Goal: Information Seeking & Learning: Learn about a topic

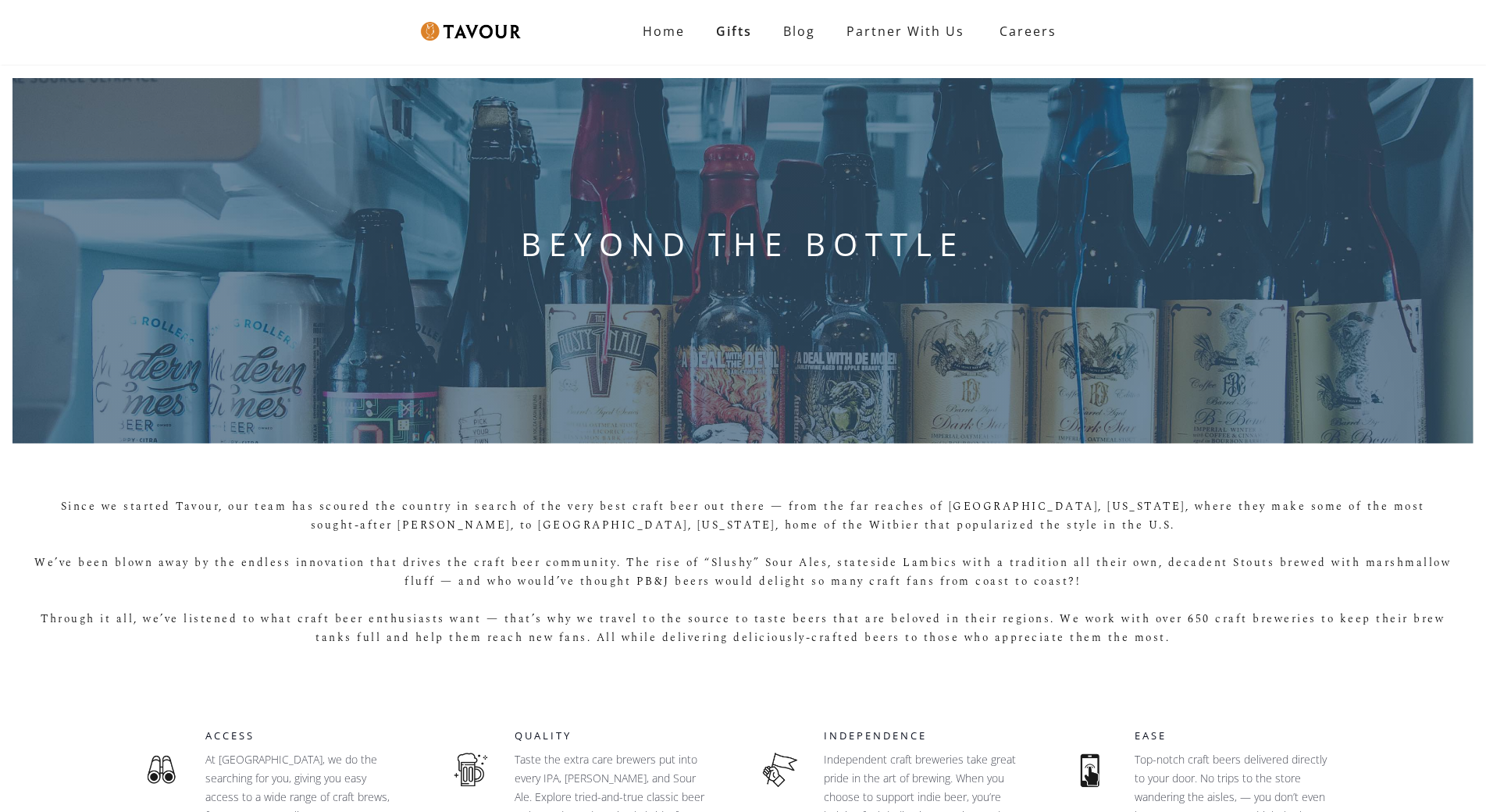
click at [93, 98] on div "BEYOND THE BOTTLE" at bounding box center [743, 261] width 1486 height 391
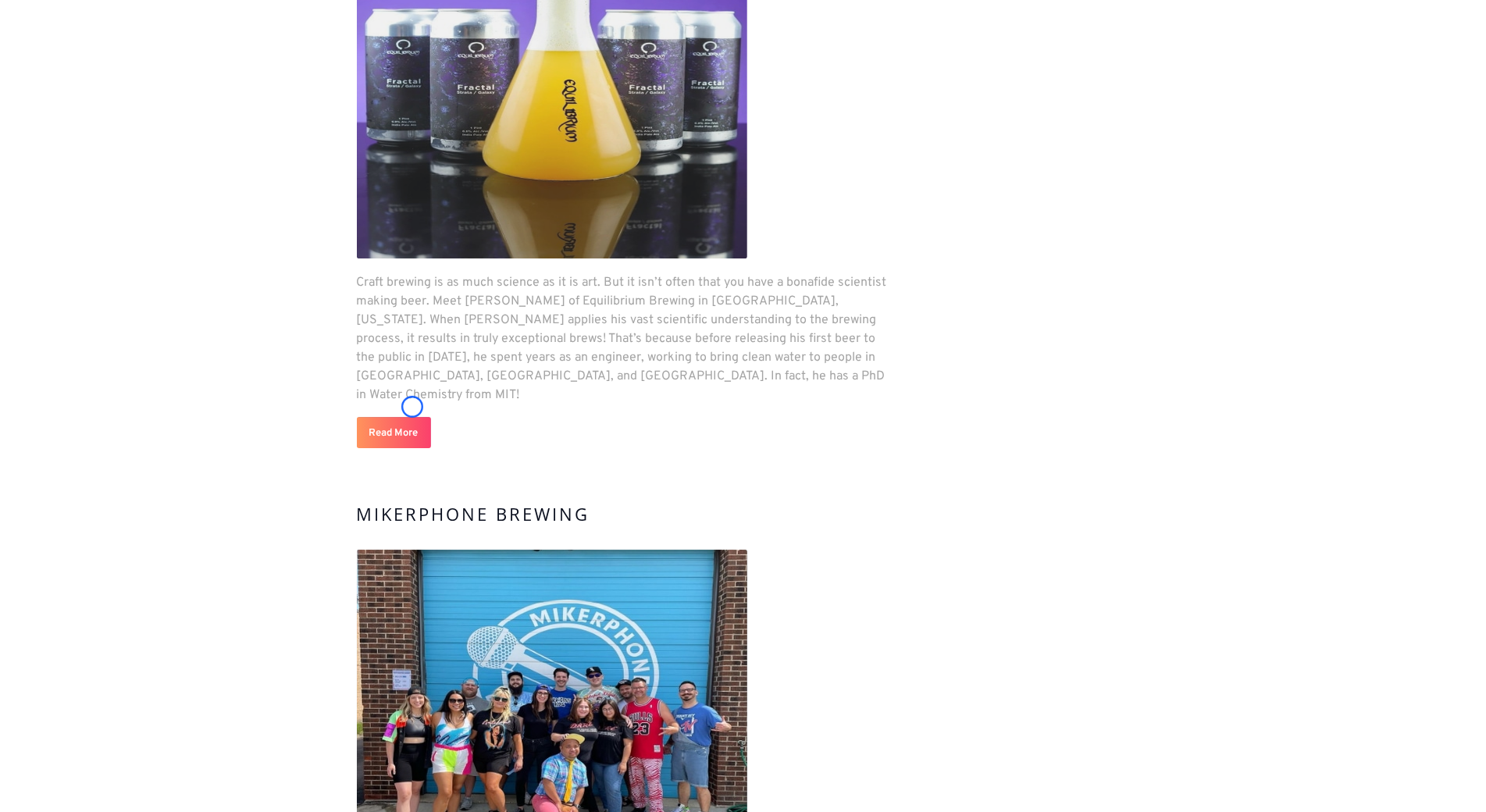
scroll to position [3556, 0]
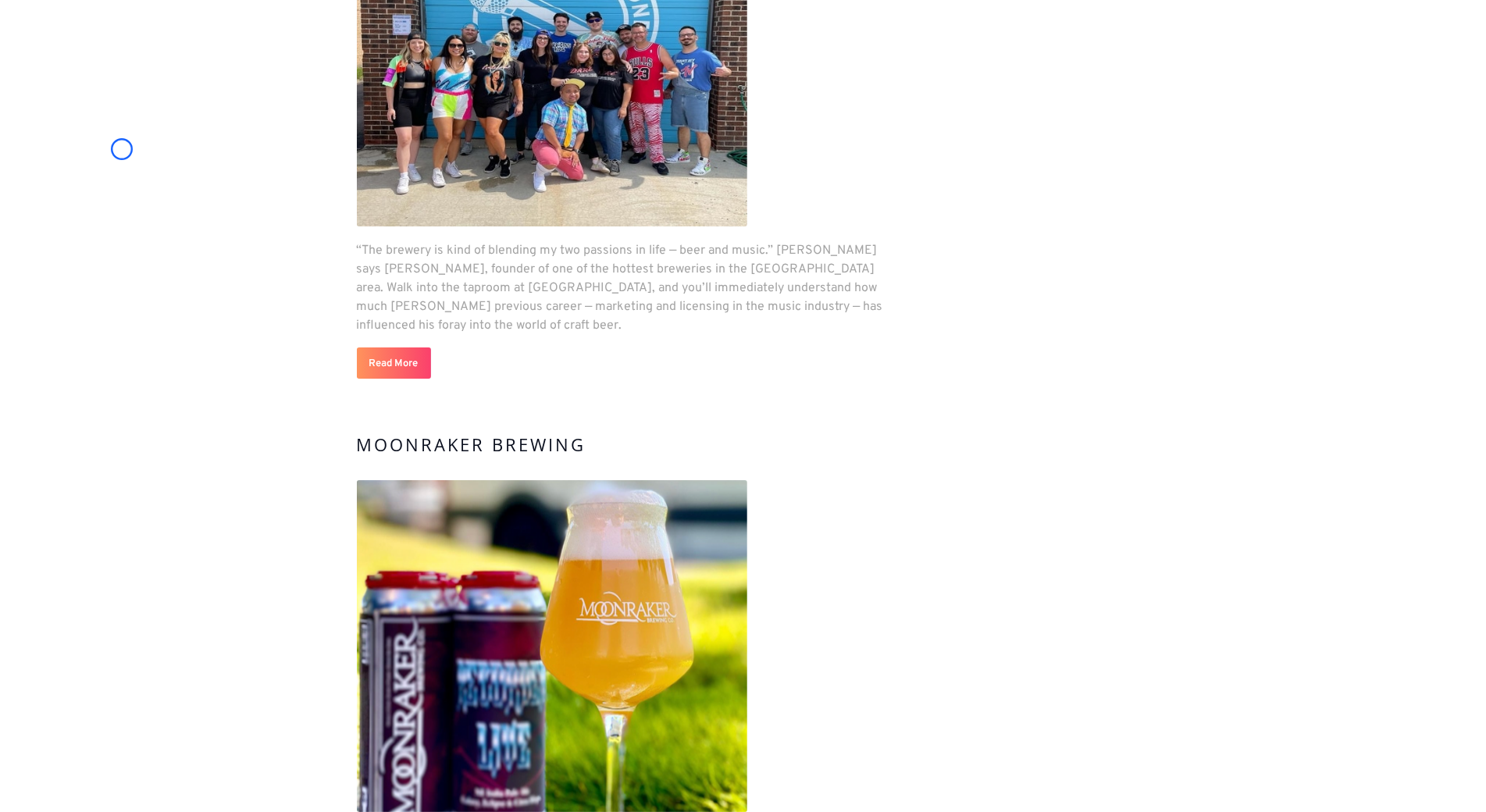
scroll to position [4239, 0]
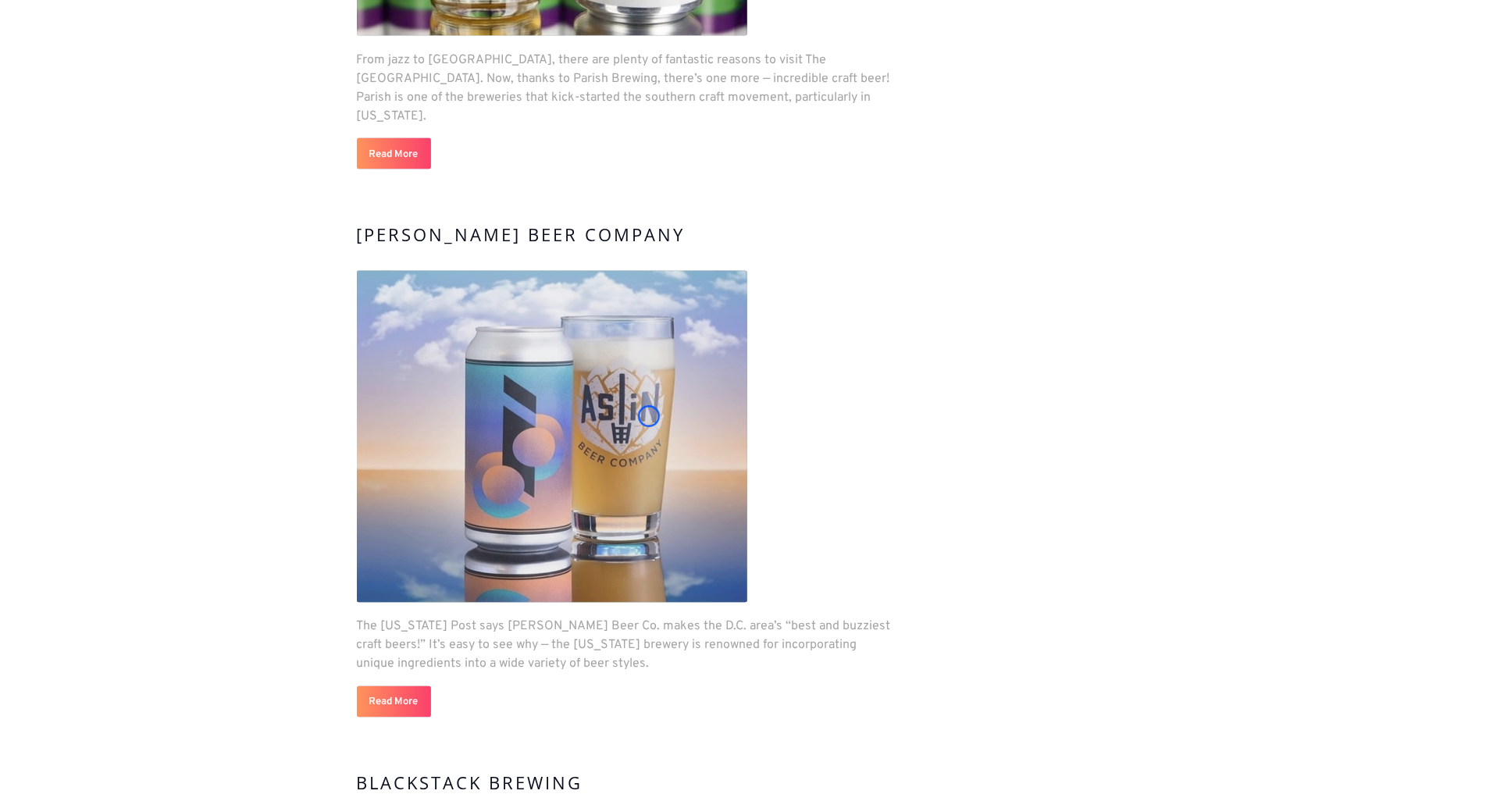
click at [649, 416] on img at bounding box center [552, 437] width 391 height 332
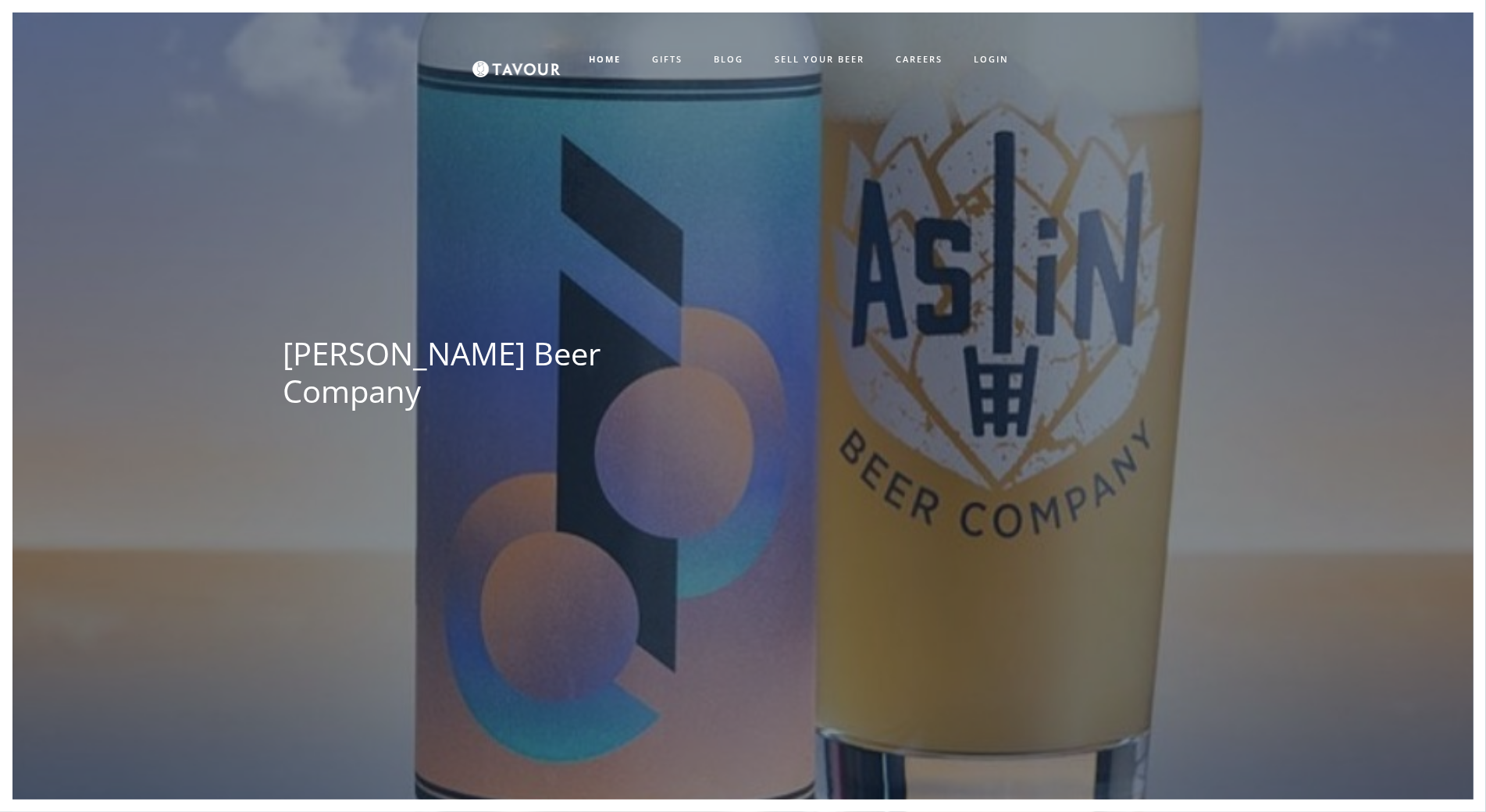
click at [649, 416] on div "Aslin Beer Company Tavour" at bounding box center [743, 418] width 1399 height 812
click at [148, 98] on div "Aslin Beer Company Tavour" at bounding box center [743, 418] width 1399 height 812
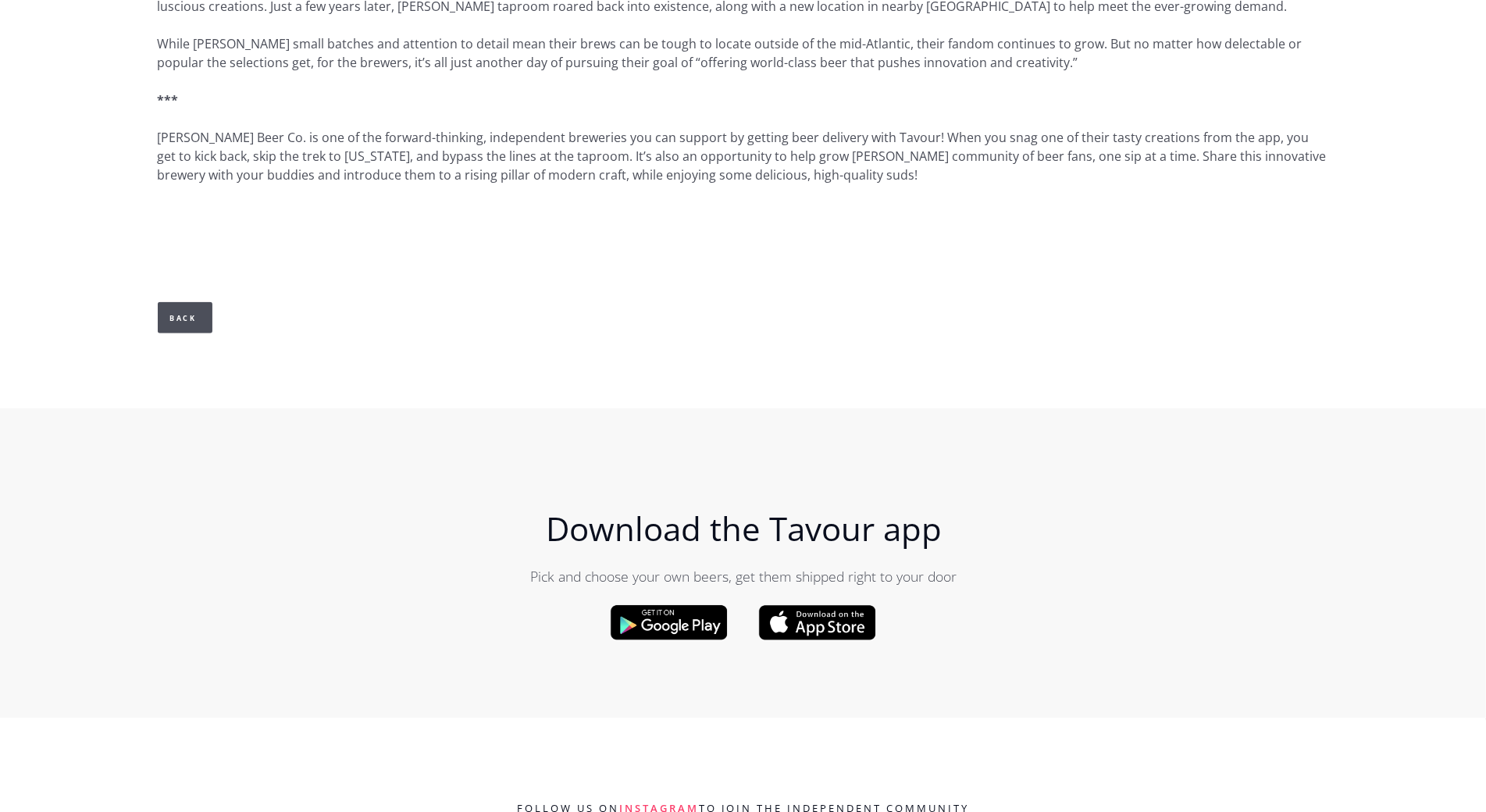
scroll to position [1184, 0]
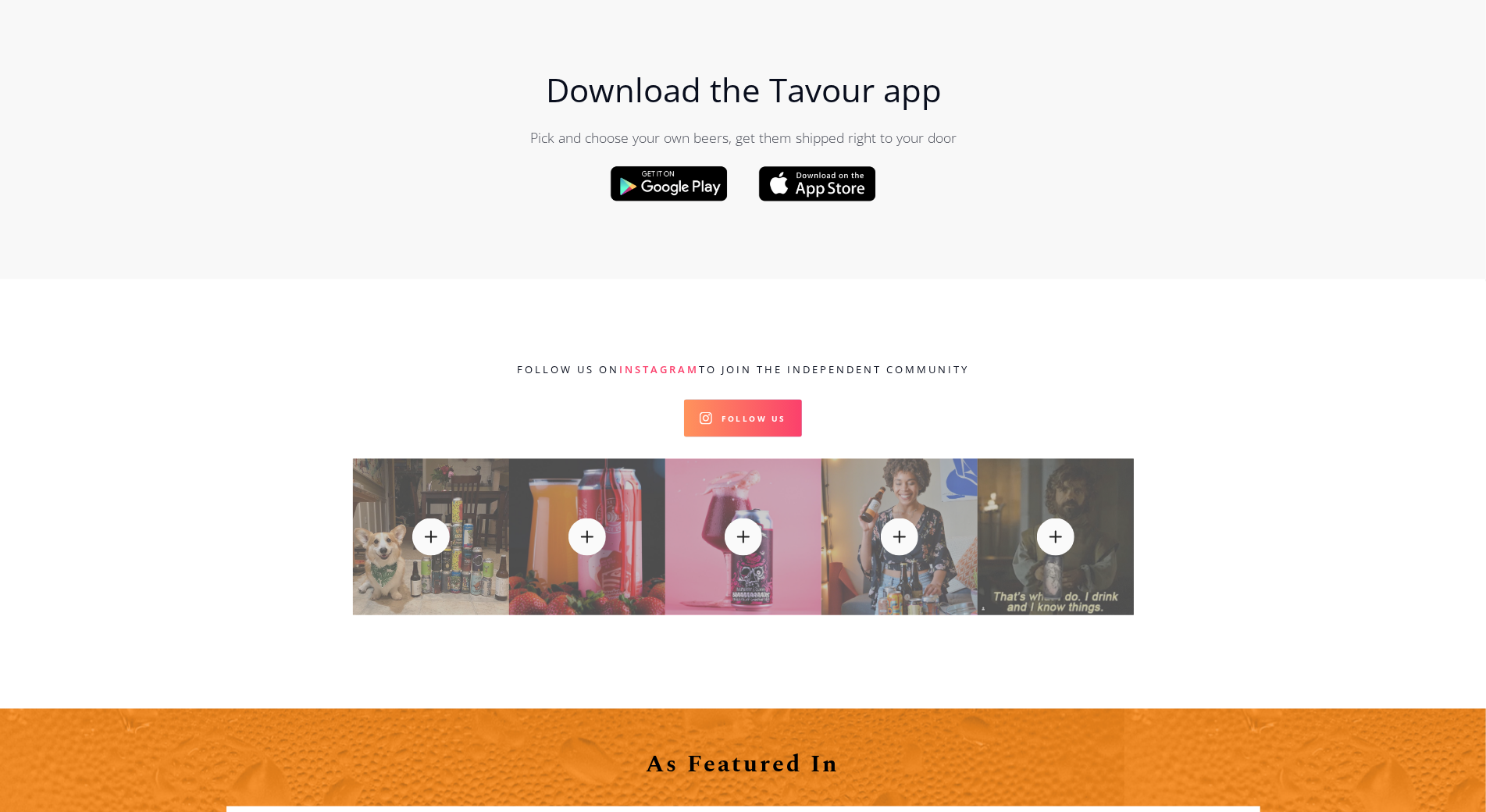
click at [148, 98] on div "Download the Tavour app Pick and choose your own beers, get them shipped right …" at bounding box center [743, 124] width 1486 height 310
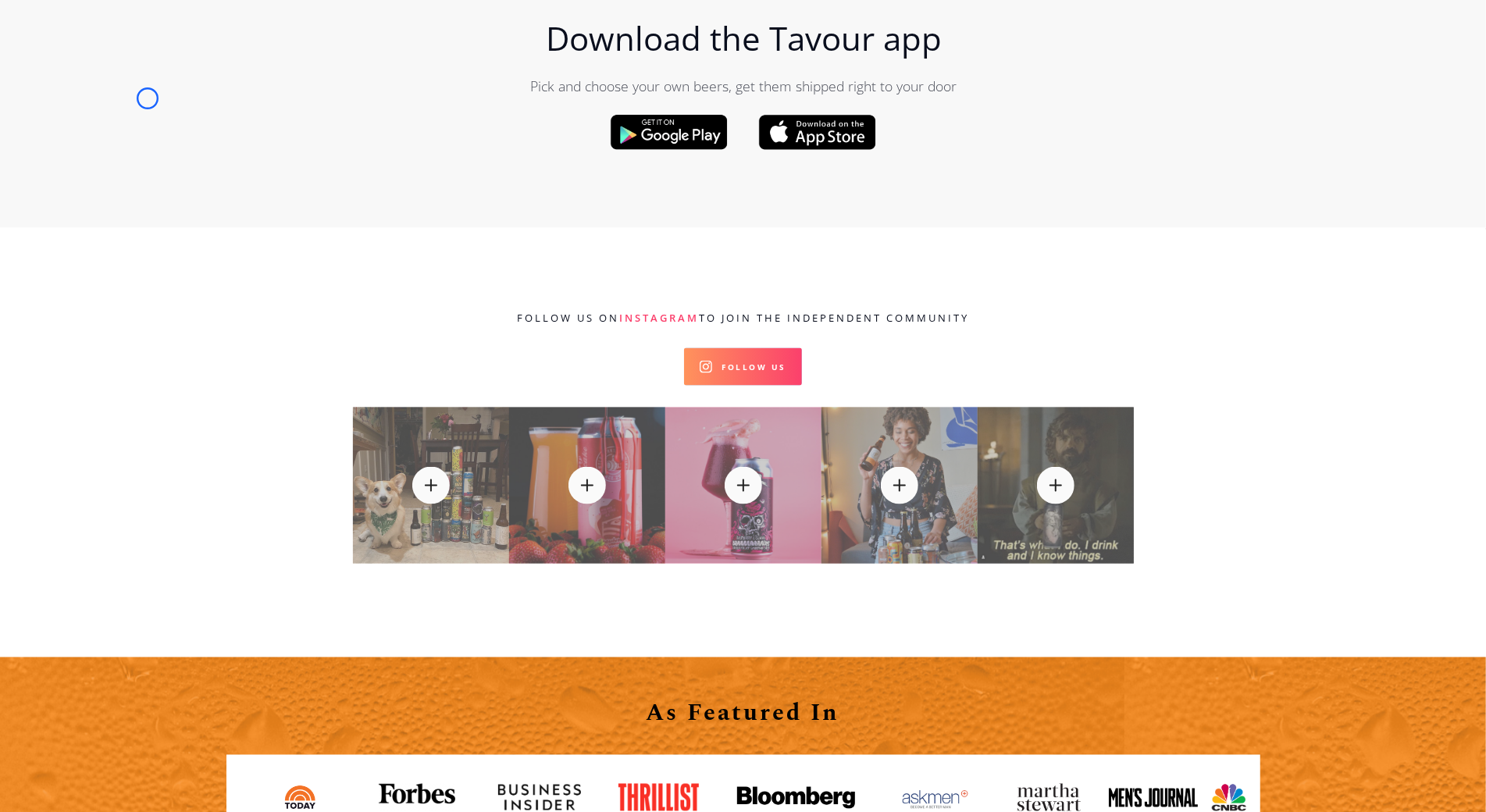
scroll to position [2009, 0]
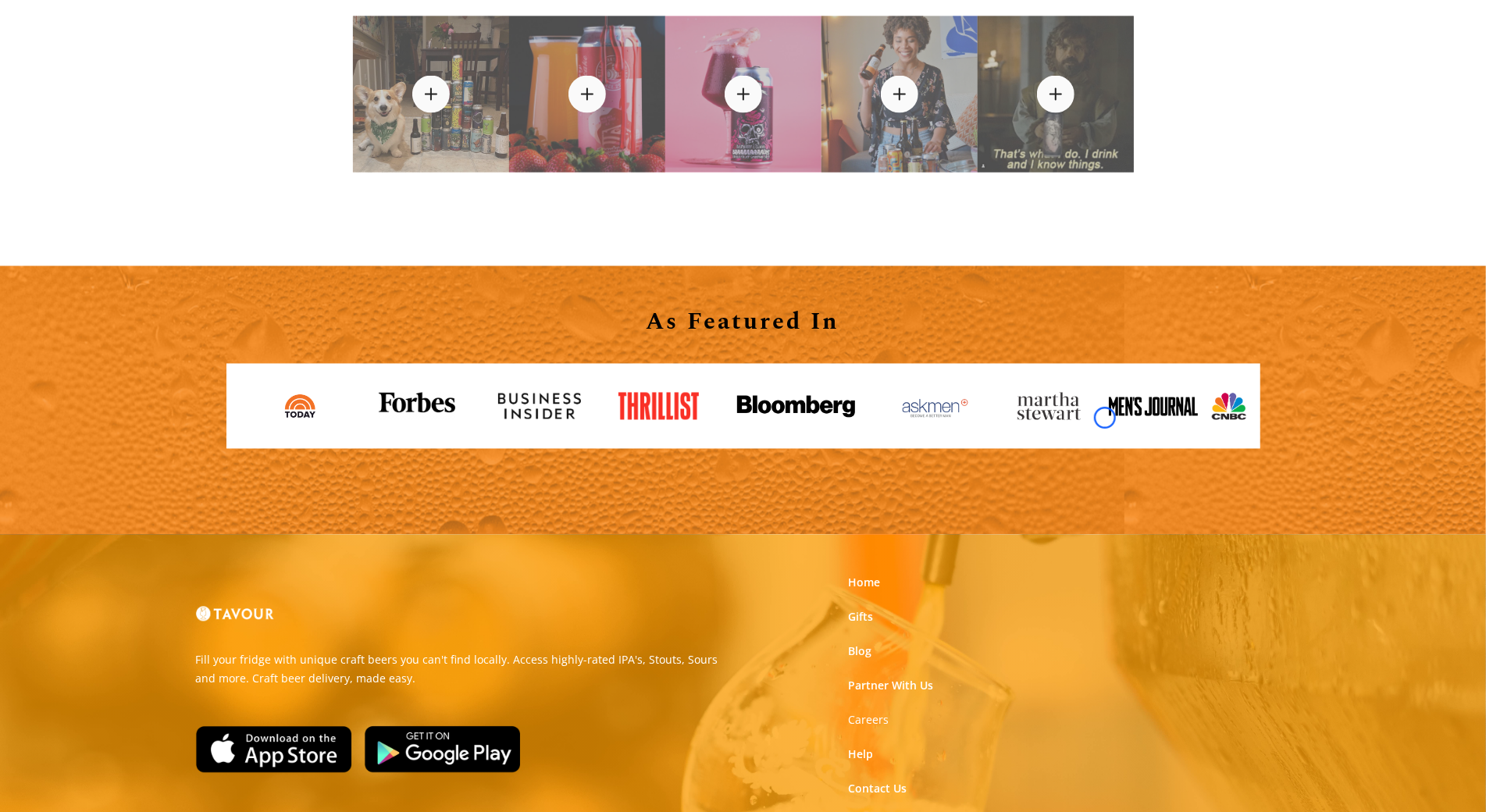
click at [1105, 417] on link at bounding box center [1055, 406] width 104 height 52
